Goal: Task Accomplishment & Management: Manage account settings

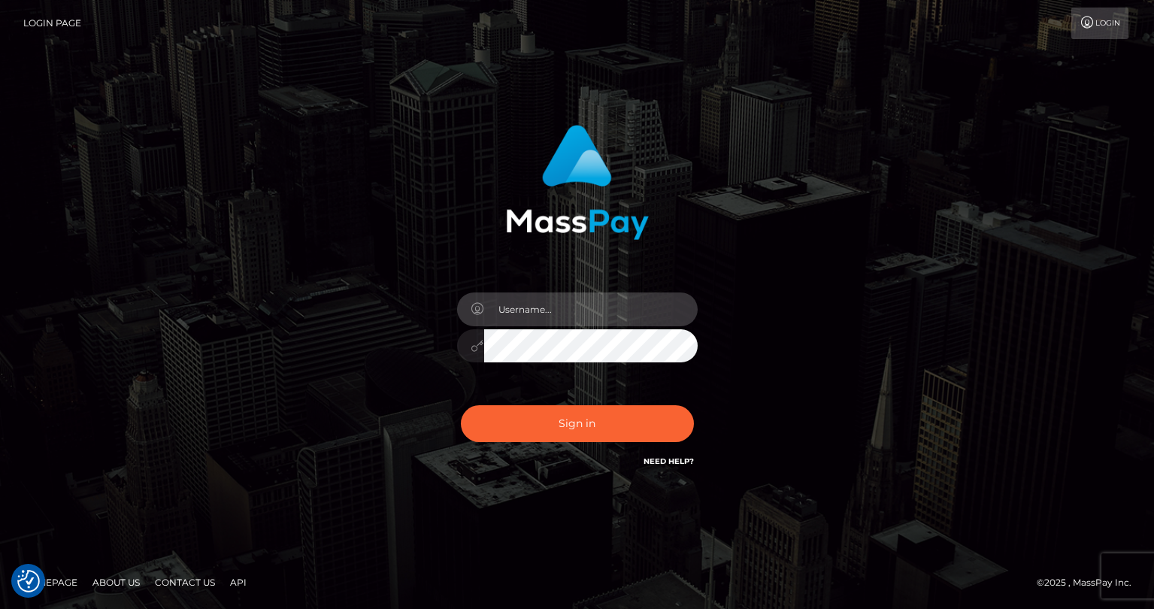
click at [554, 317] on input "text" at bounding box center [590, 309] width 213 height 34
type input "tatyanafansly1"
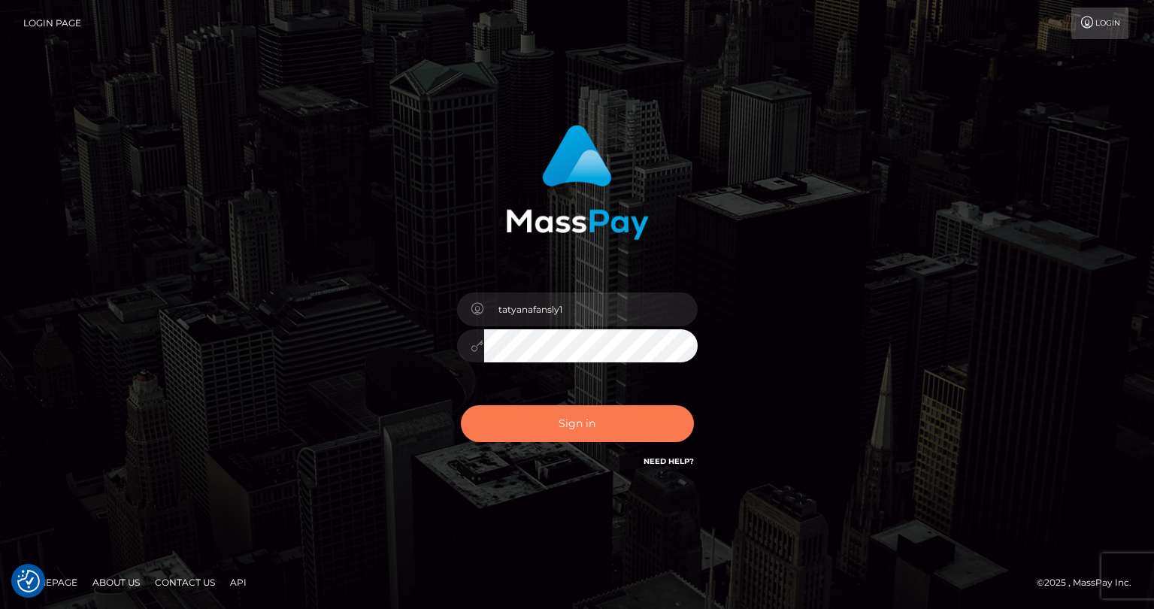
click at [566, 417] on button "Sign in" at bounding box center [577, 423] width 233 height 37
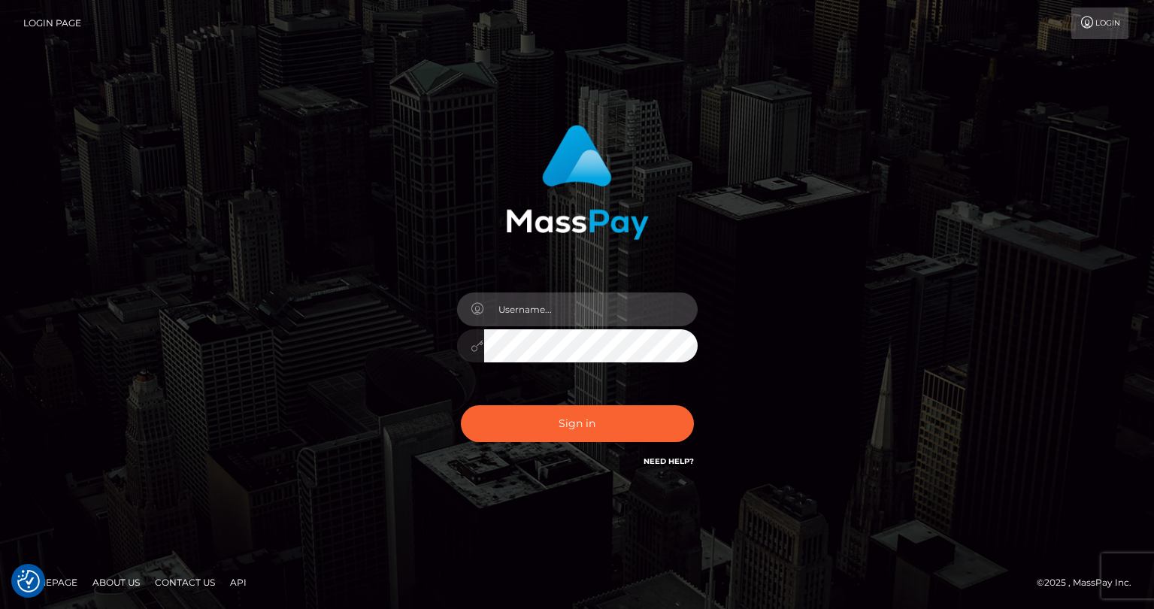
click at [603, 314] on input "text" at bounding box center [590, 309] width 213 height 34
type input "tatyanafansly1"
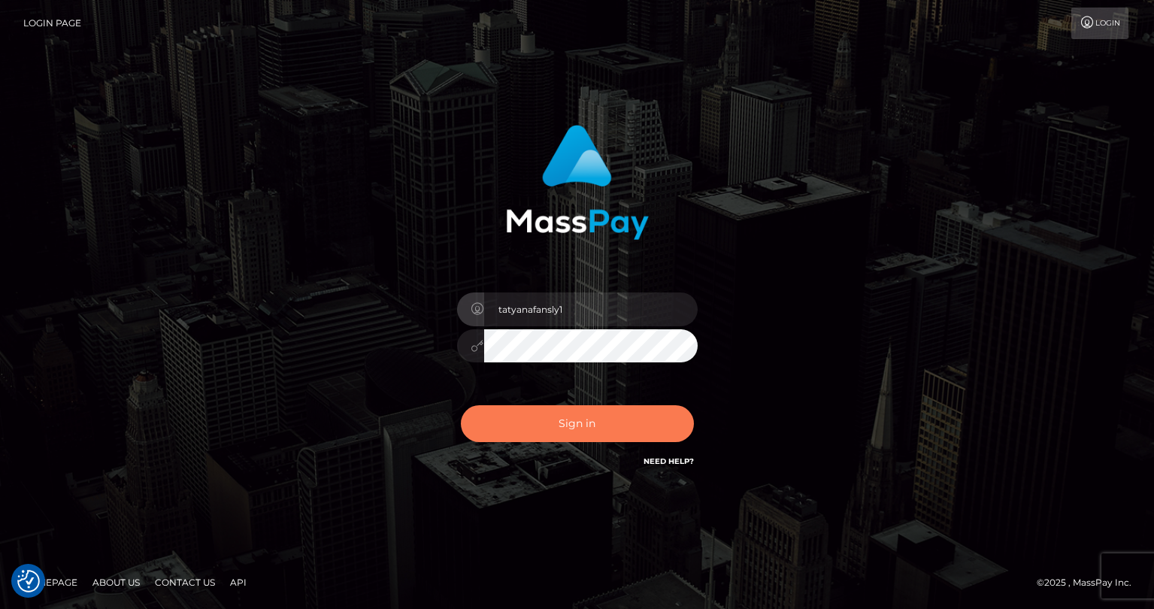
click at [601, 411] on button "Sign in" at bounding box center [577, 423] width 233 height 37
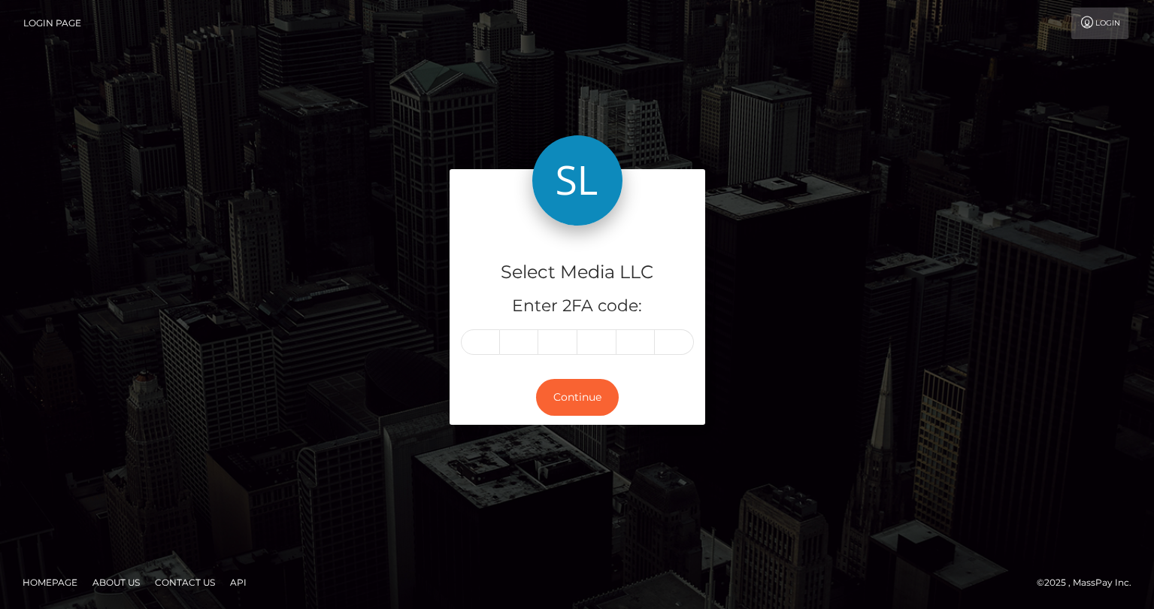
click at [490, 345] on input "text" at bounding box center [480, 342] width 39 height 26
type input "9"
type input "7"
type input "4"
type input "2"
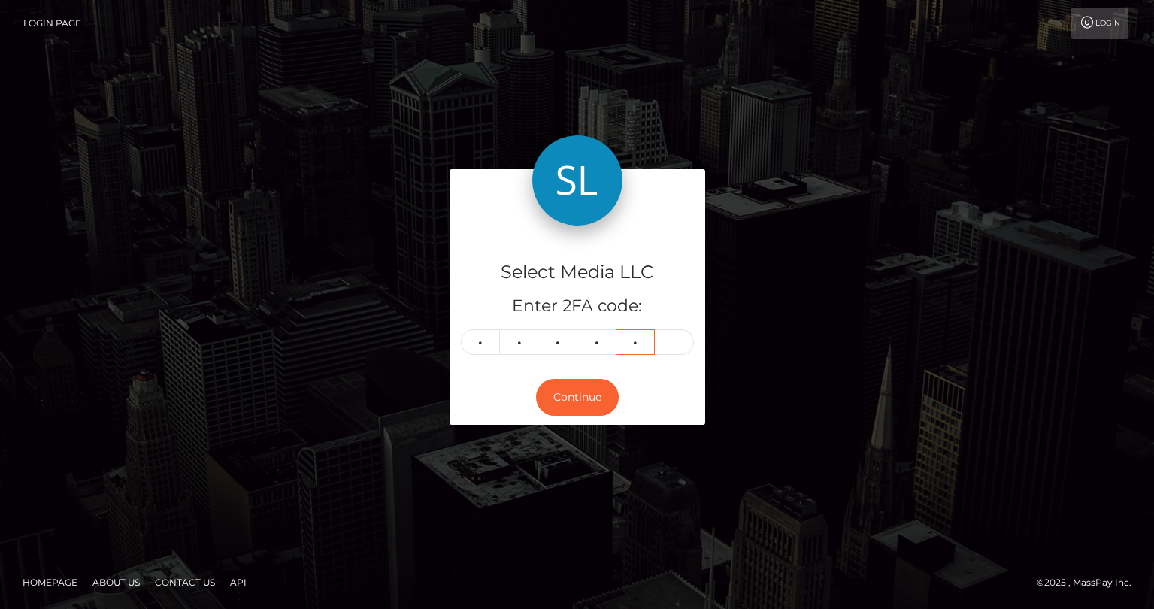
type input "0"
type input "6"
click at [553, 400] on button "Continue" at bounding box center [577, 397] width 83 height 37
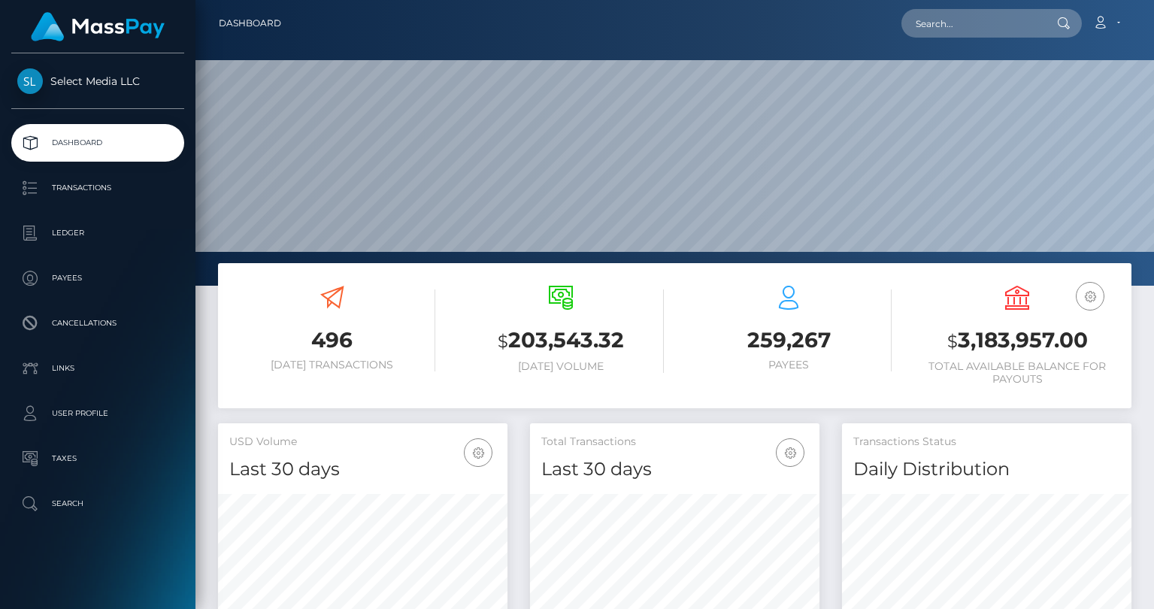
scroll to position [266, 289]
click at [1000, 339] on h3 "$ 3,183,957.00" at bounding box center [1017, 340] width 206 height 31
copy h3 "3,183,957.00"
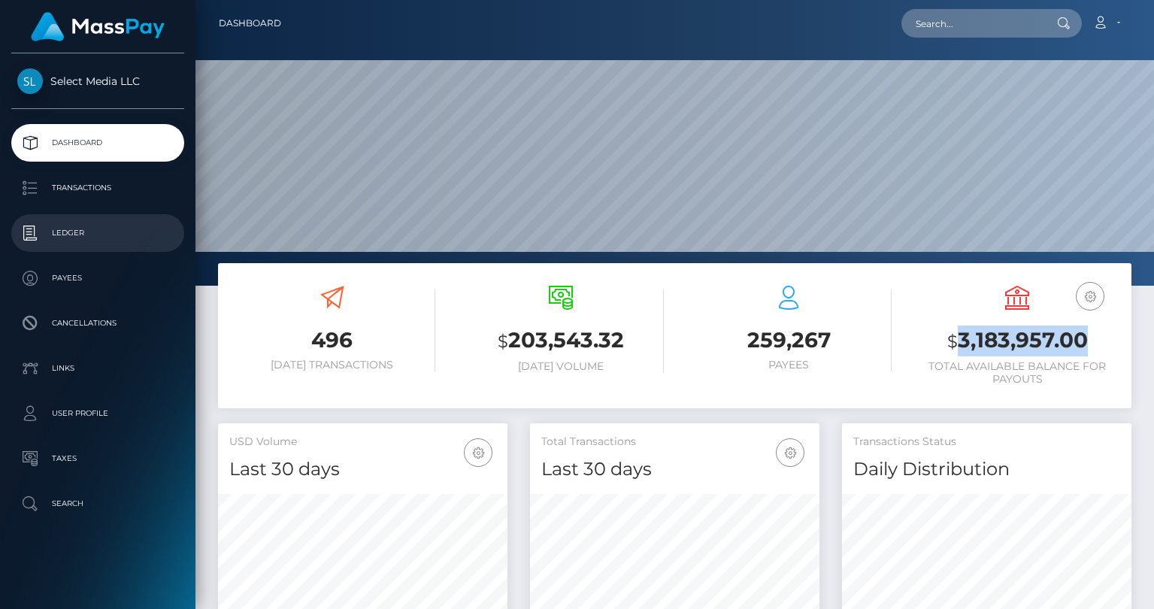
click at [91, 235] on p "Ledger" at bounding box center [97, 233] width 161 height 23
